Goal: Task Accomplishment & Management: Complete application form

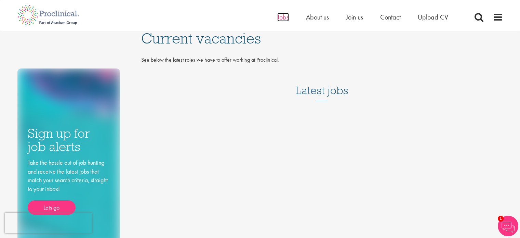
click at [279, 14] on span "Jobs" at bounding box center [283, 17] width 12 height 9
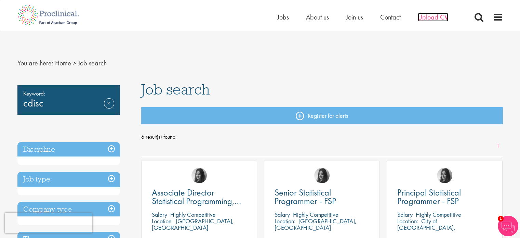
click at [427, 17] on span "Upload CV" at bounding box center [433, 17] width 30 height 9
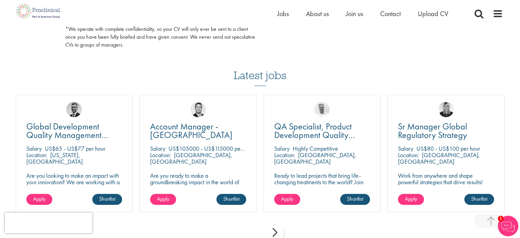
scroll to position [426, 0]
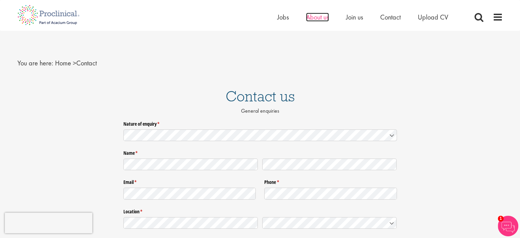
click at [318, 16] on span "About us" at bounding box center [317, 17] width 23 height 9
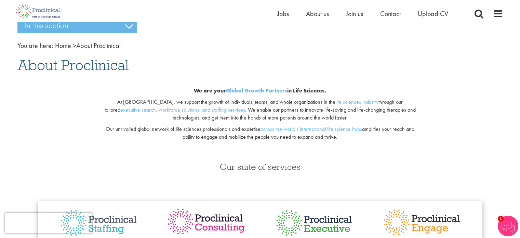
scroll to position [22, 0]
